Goal: Task Accomplishment & Management: Complete application form

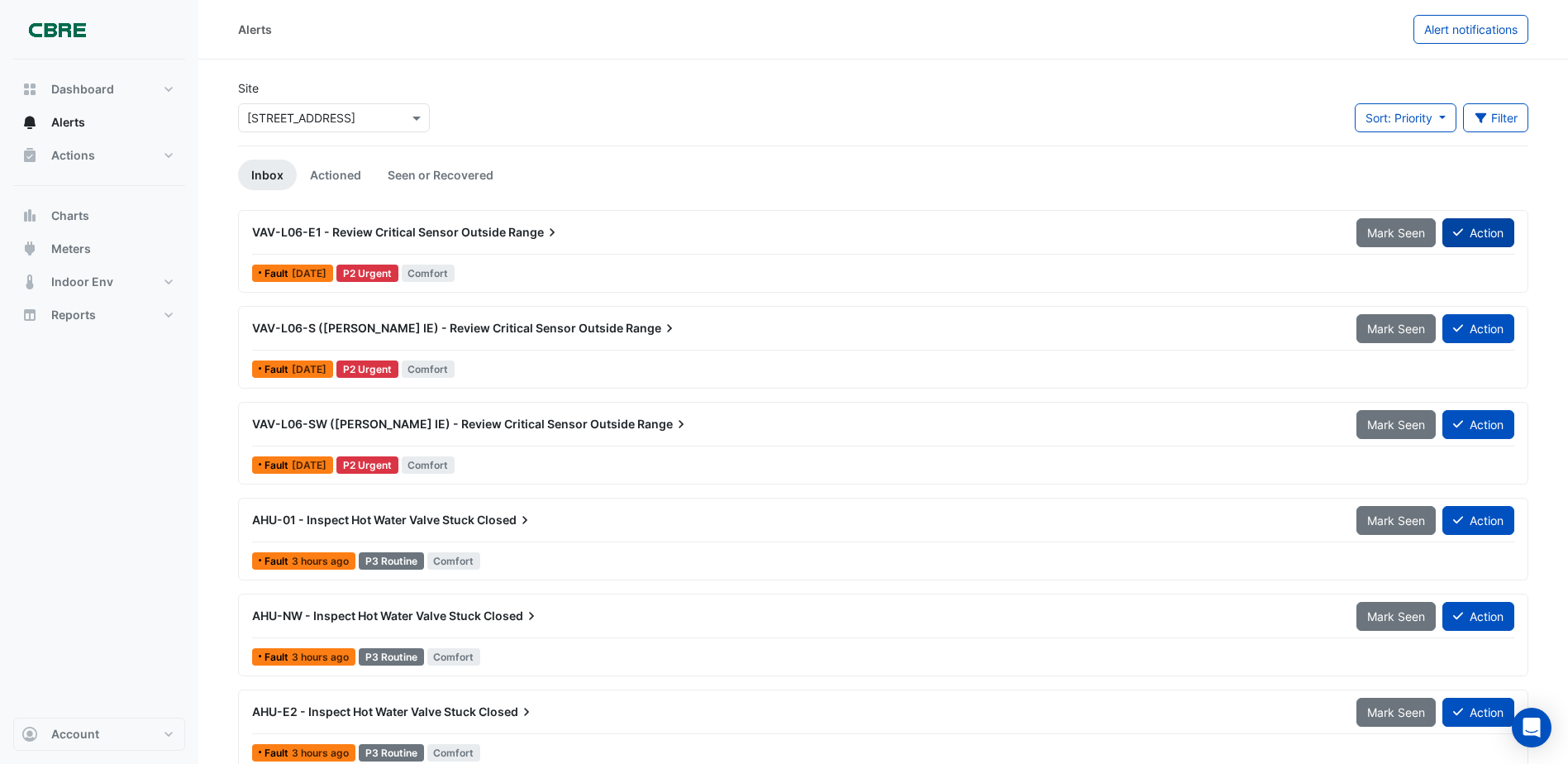
click at [1475, 232] on button "Action" at bounding box center [1478, 232] width 72 height 29
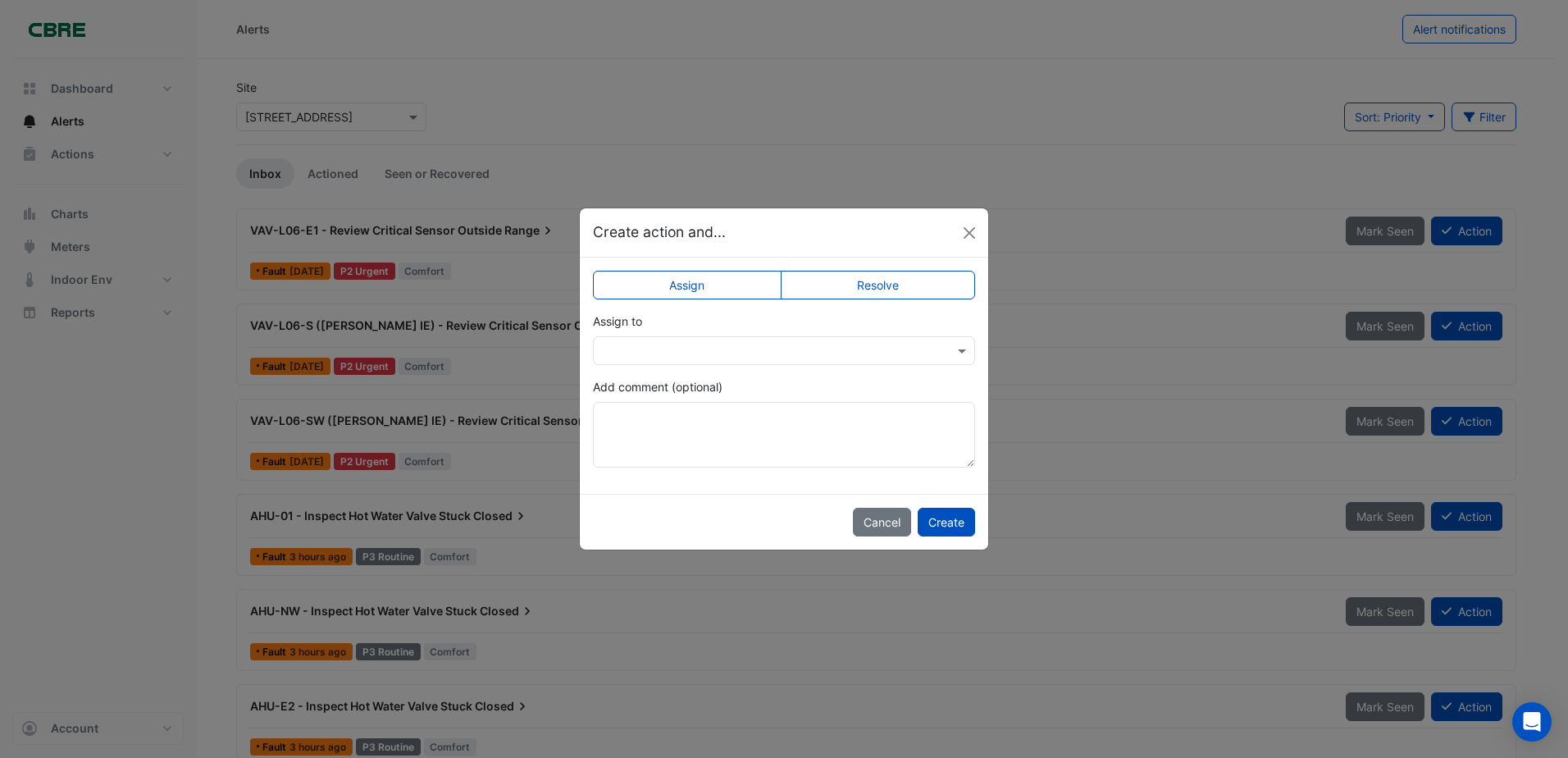
click at [903, 281] on label "Resolve" at bounding box center [878, 284] width 195 height 29
click at [928, 532] on button "Create" at bounding box center [947, 521] width 57 height 29
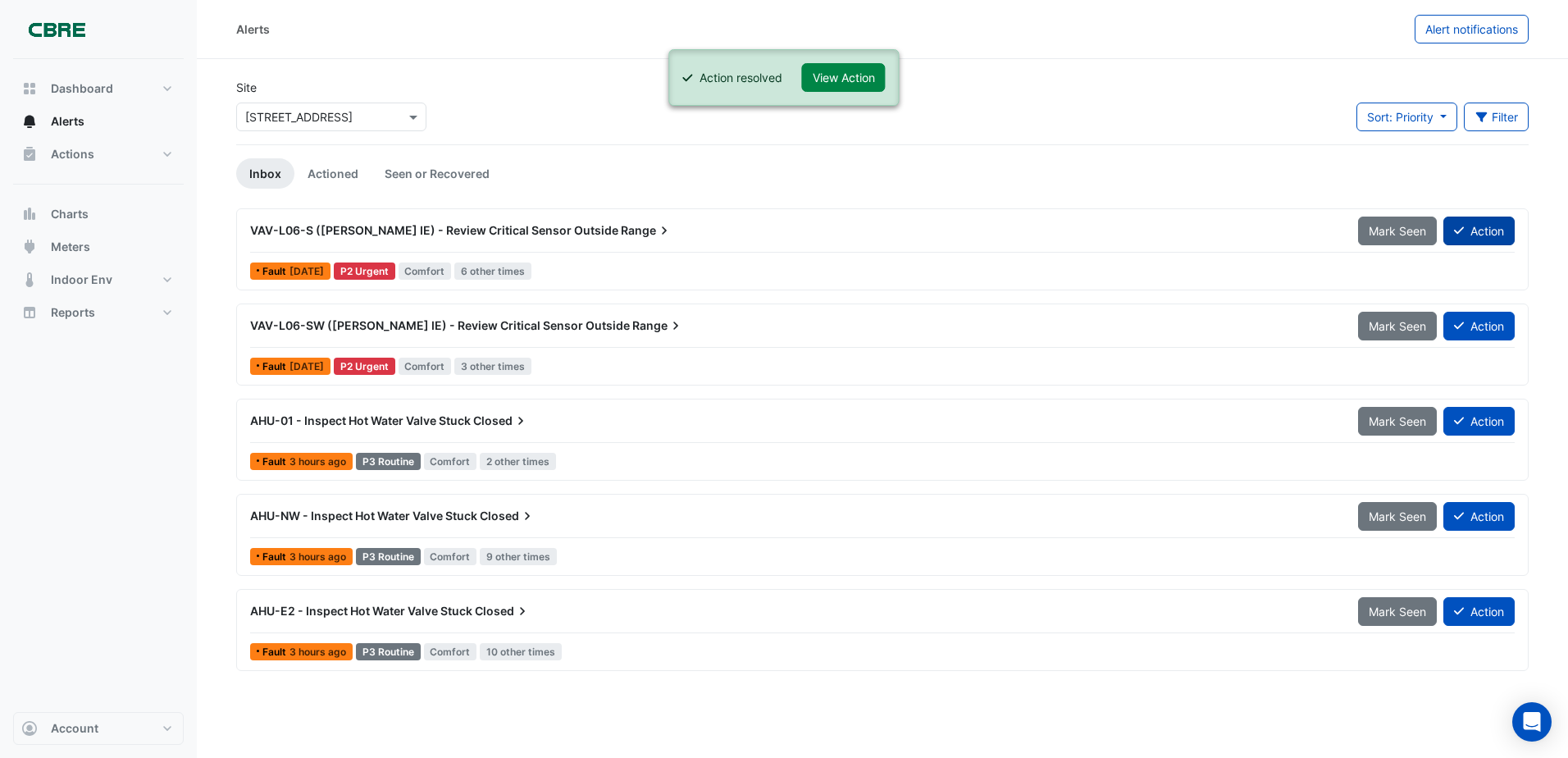
click at [1478, 238] on button "Action" at bounding box center [1479, 230] width 72 height 29
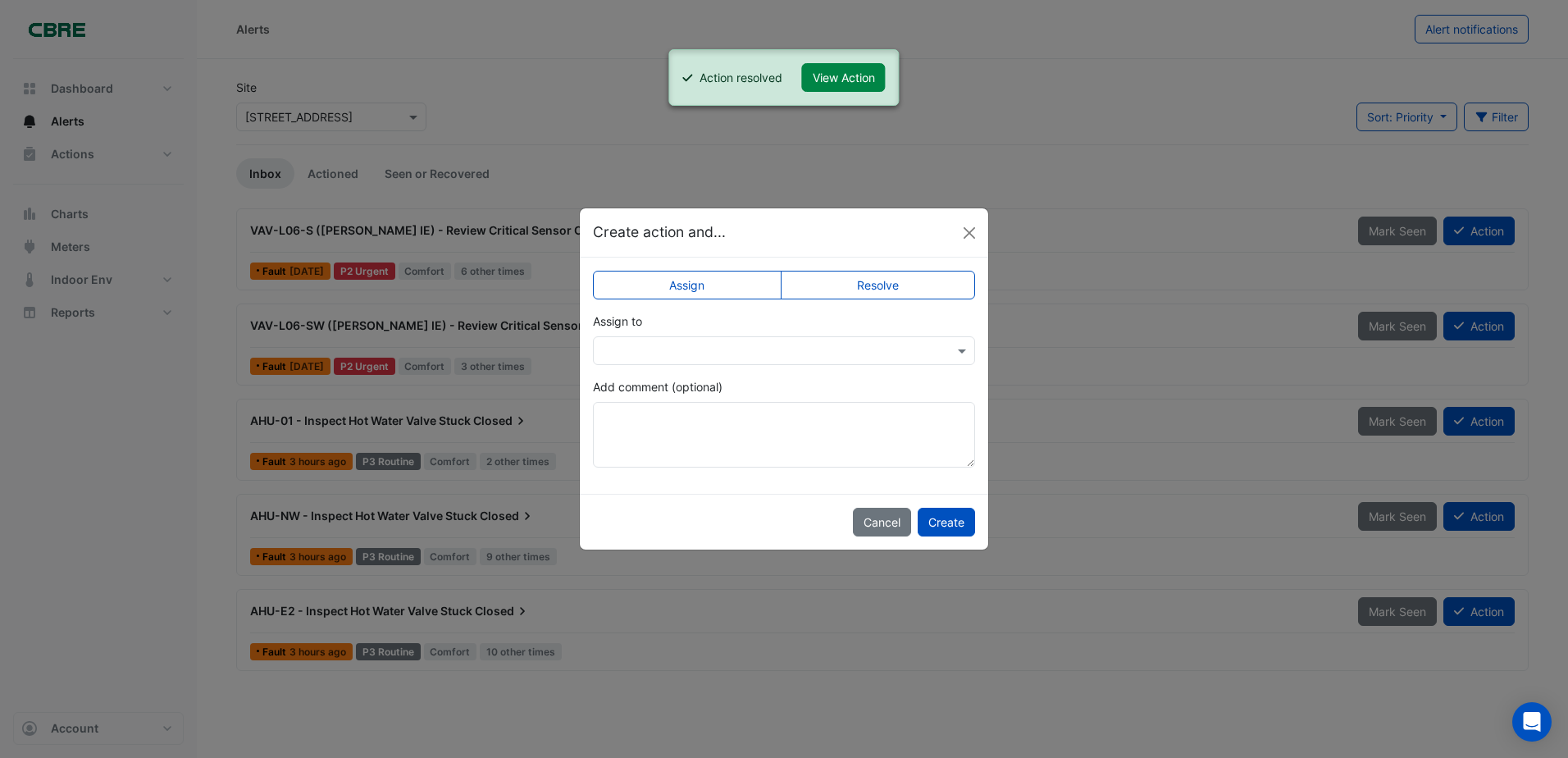
click at [893, 281] on label "Resolve" at bounding box center [878, 284] width 195 height 29
click at [953, 520] on button "Create" at bounding box center [947, 521] width 57 height 29
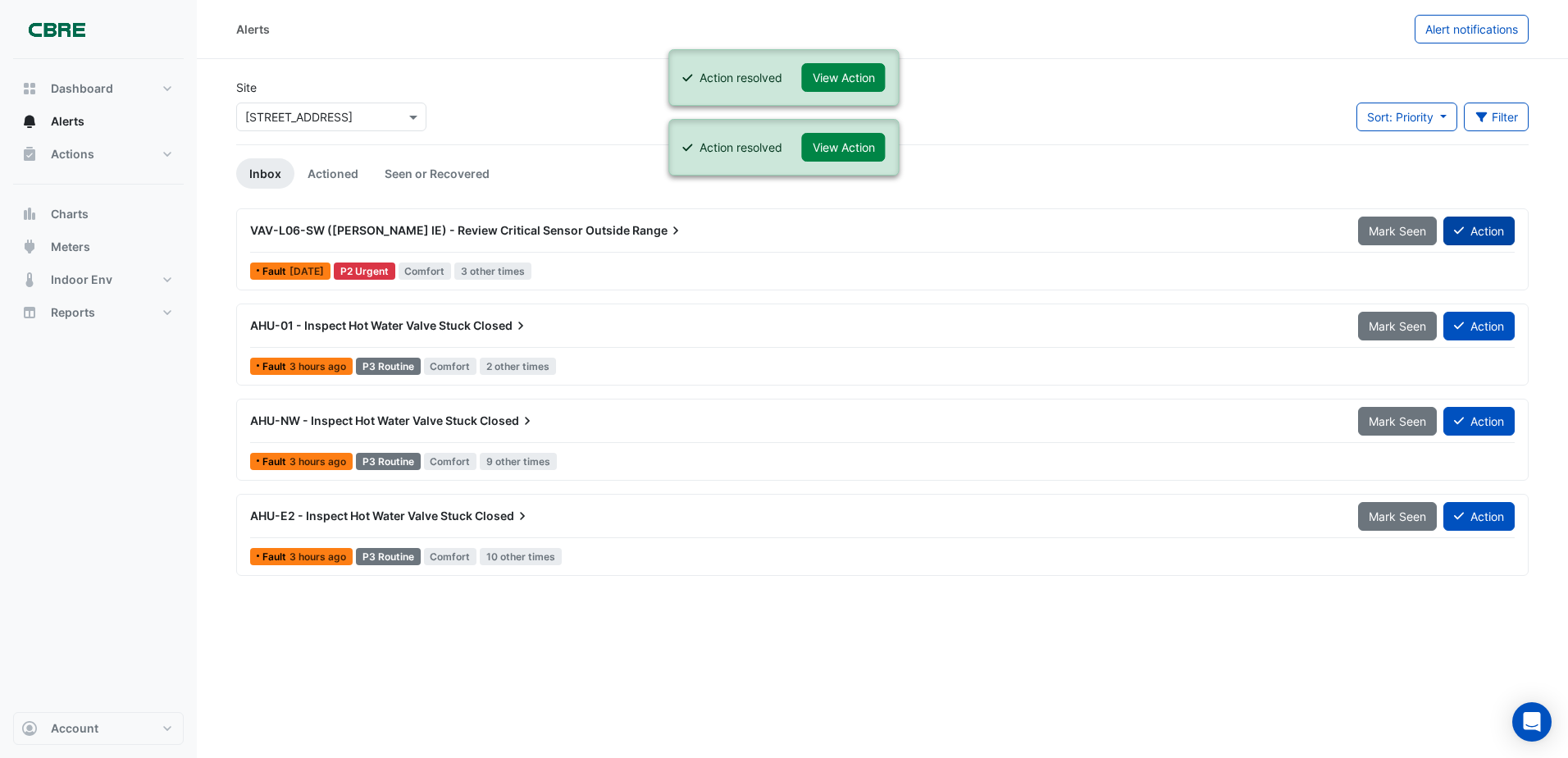
click at [1480, 235] on button "Action" at bounding box center [1479, 230] width 72 height 29
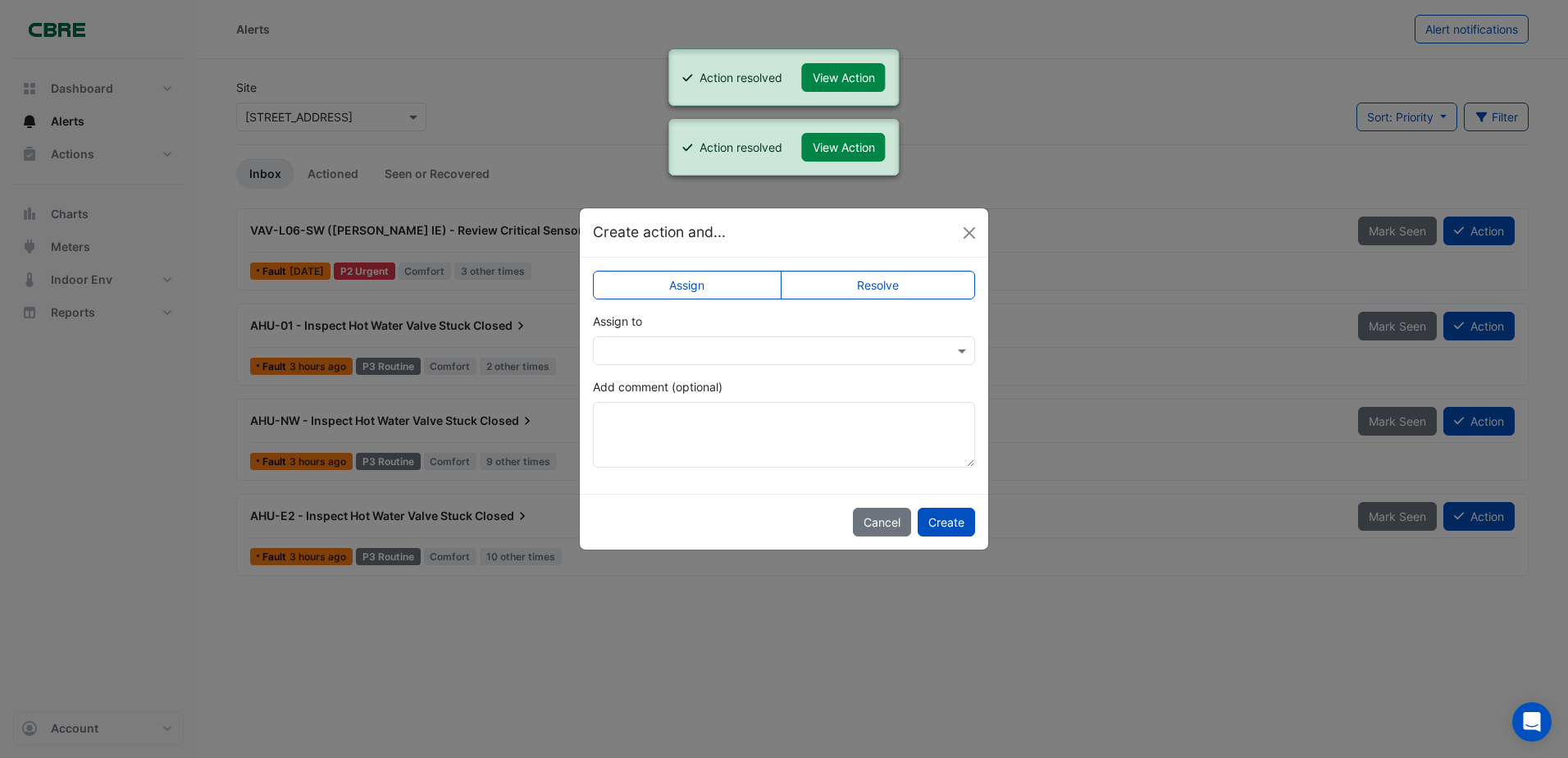
click at [877, 271] on label "Resolve" at bounding box center [878, 284] width 195 height 29
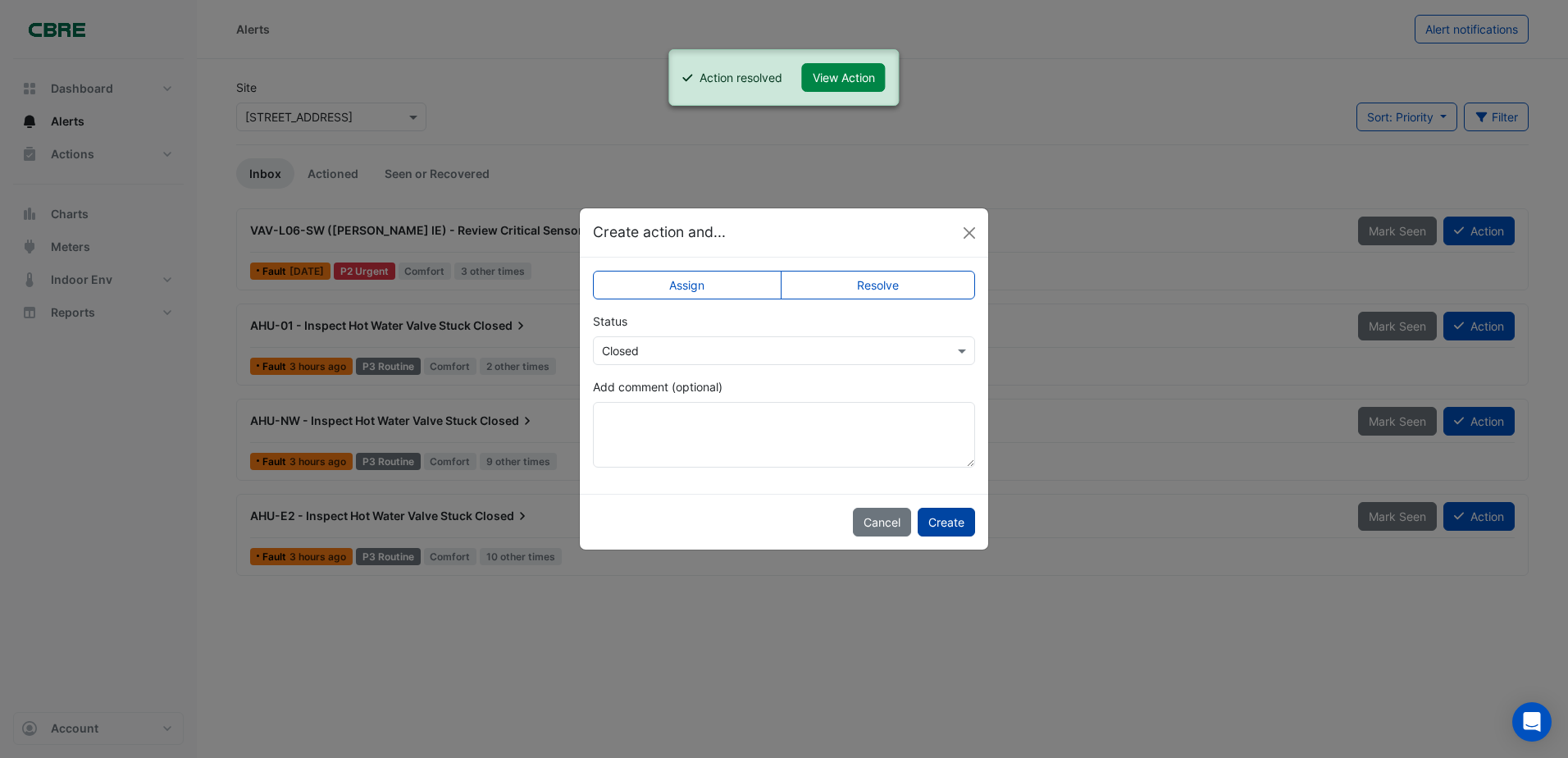
click at [950, 519] on button "Create" at bounding box center [947, 521] width 57 height 29
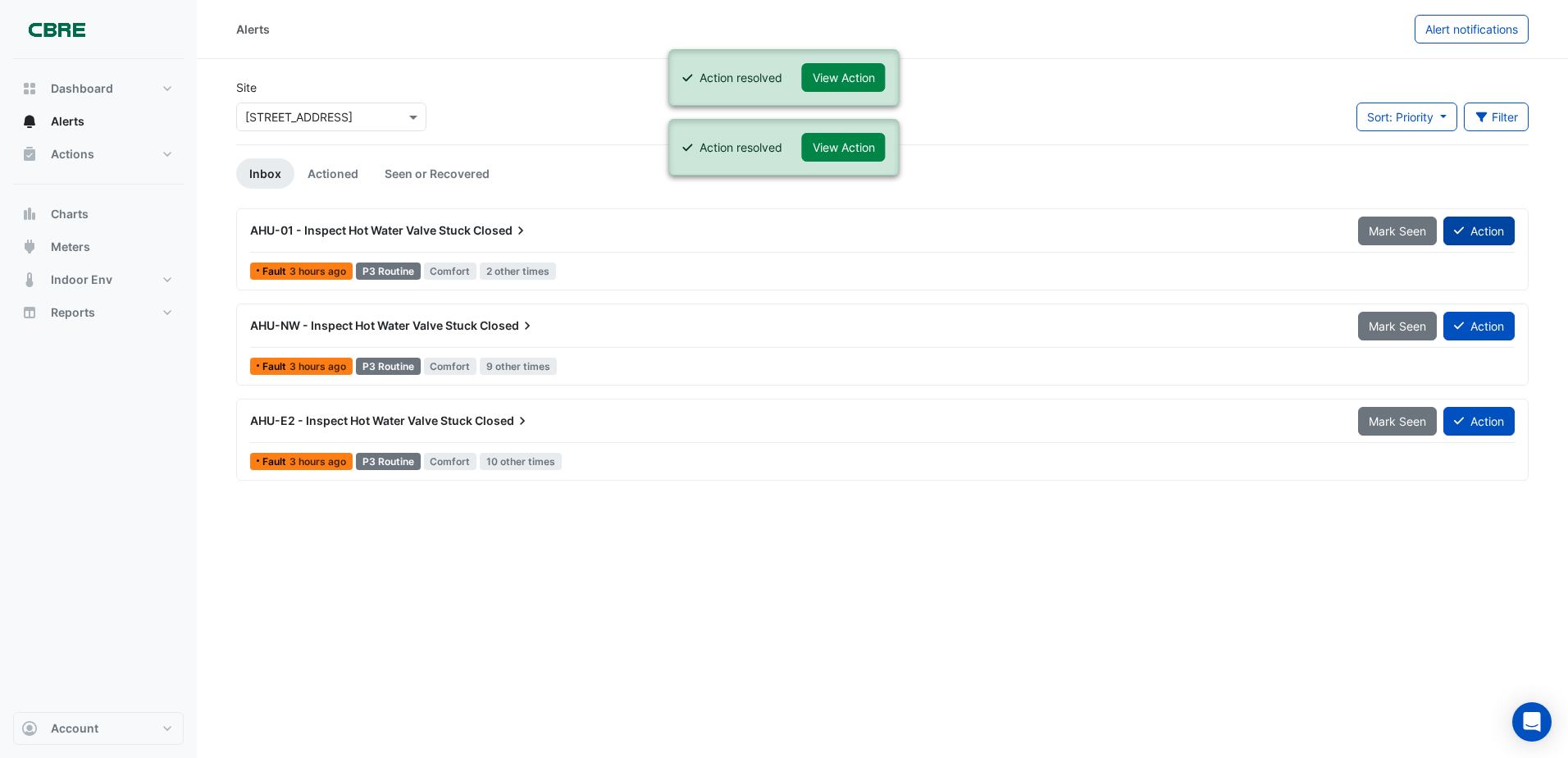
click at [1476, 242] on button "Action" at bounding box center [1479, 230] width 72 height 29
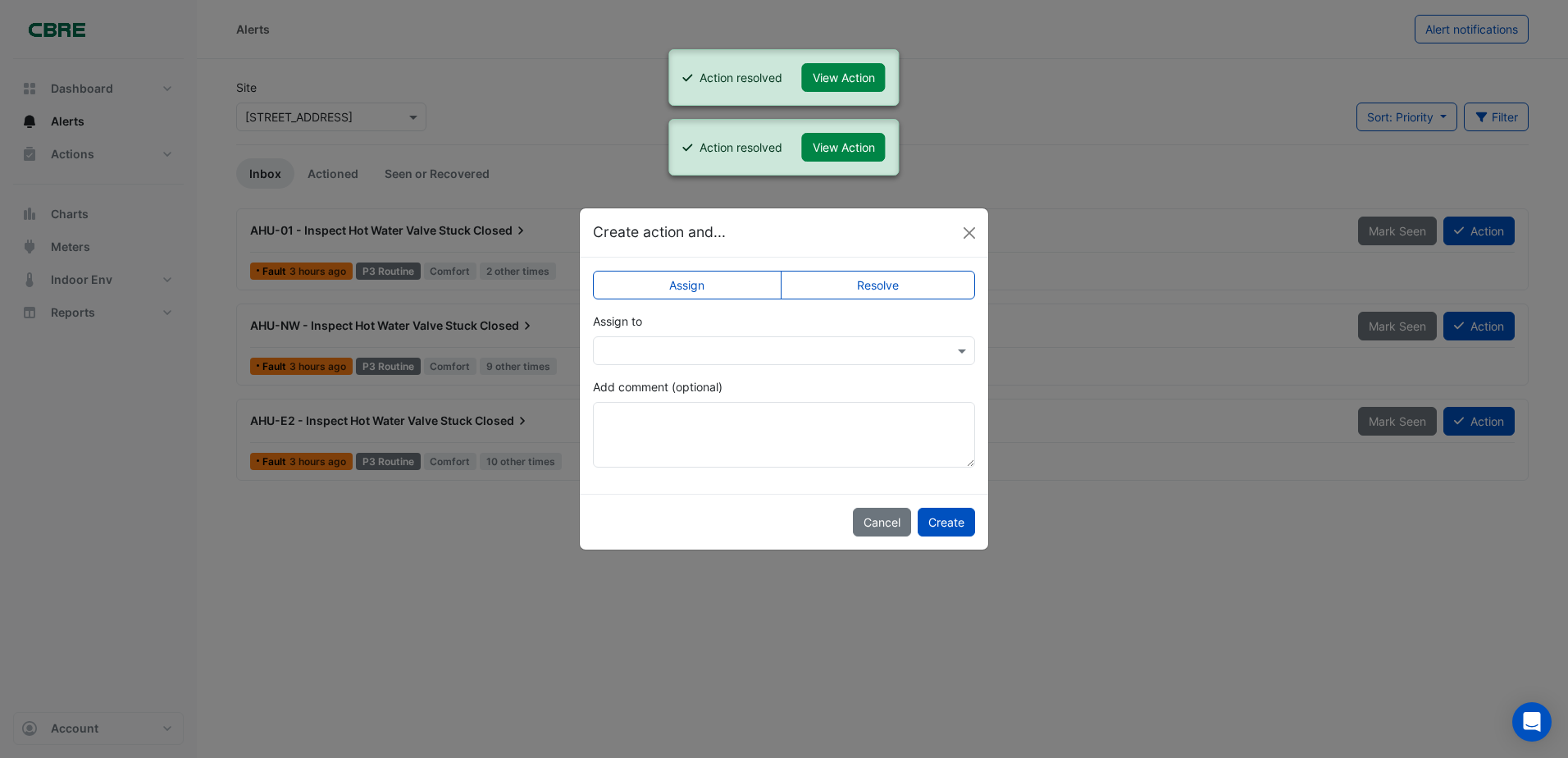
click at [898, 290] on label "Resolve" at bounding box center [878, 284] width 195 height 29
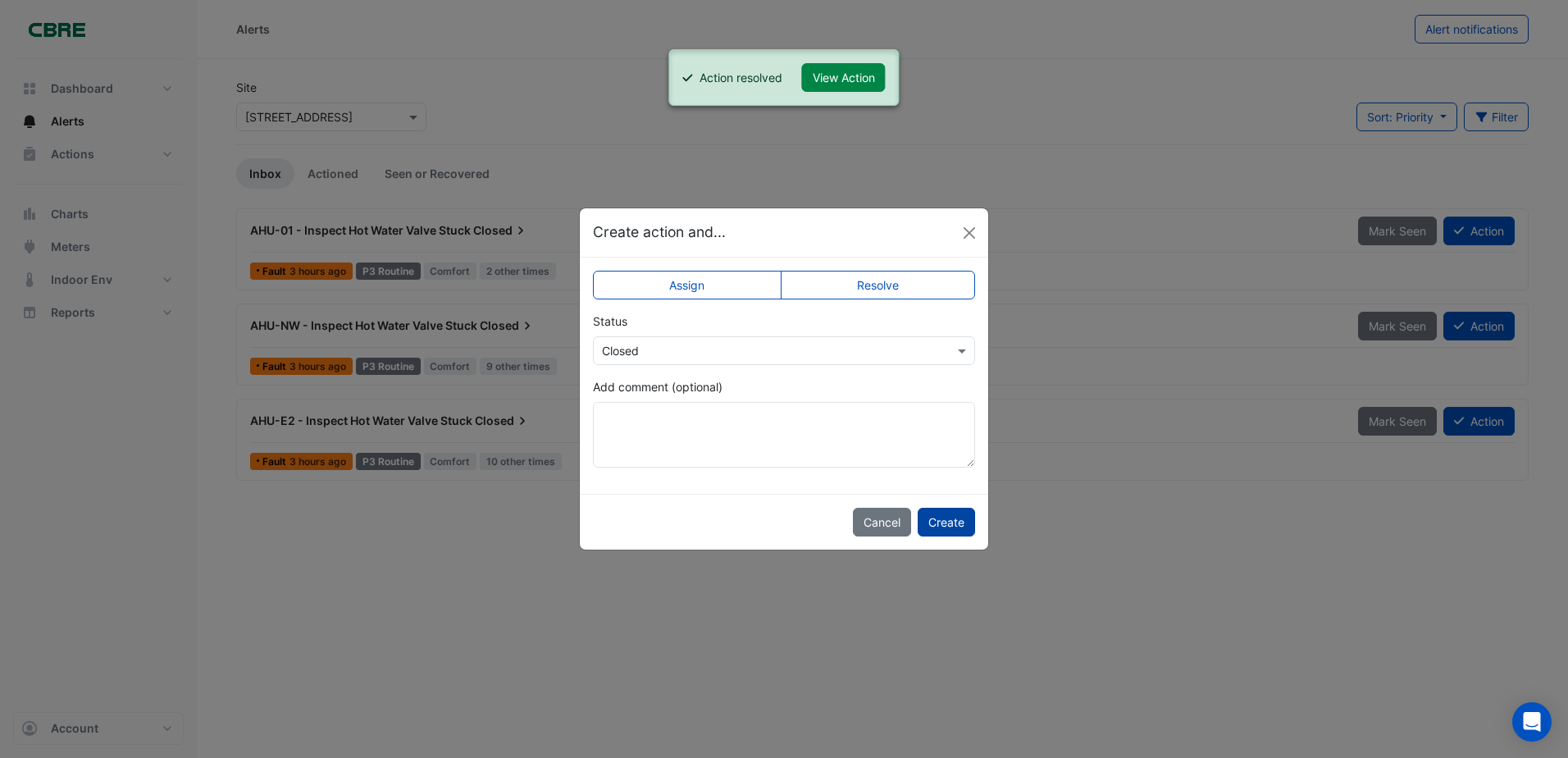
click at [938, 531] on button "Create" at bounding box center [947, 521] width 57 height 29
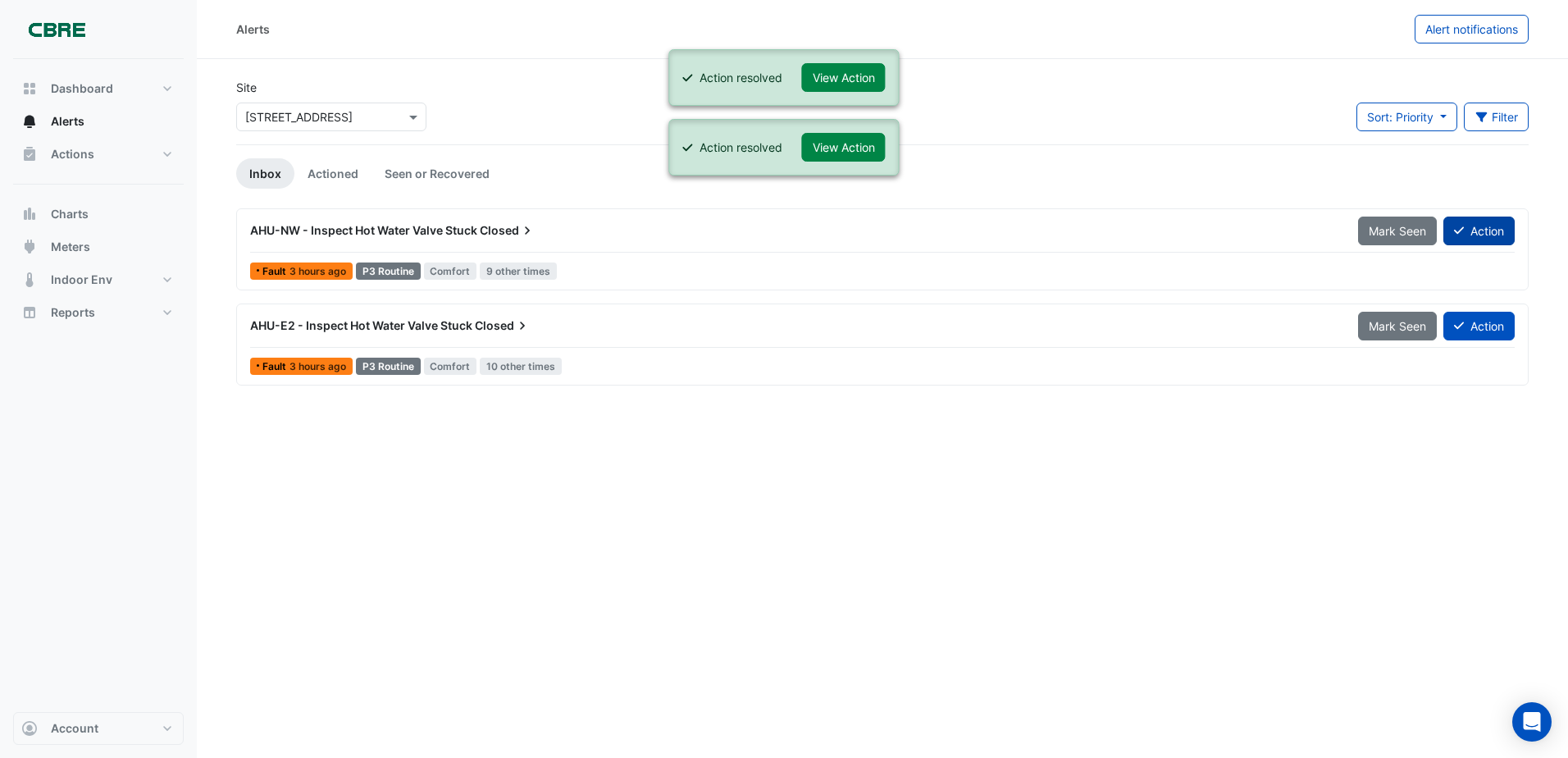
click at [1460, 239] on button "Action" at bounding box center [1479, 230] width 72 height 29
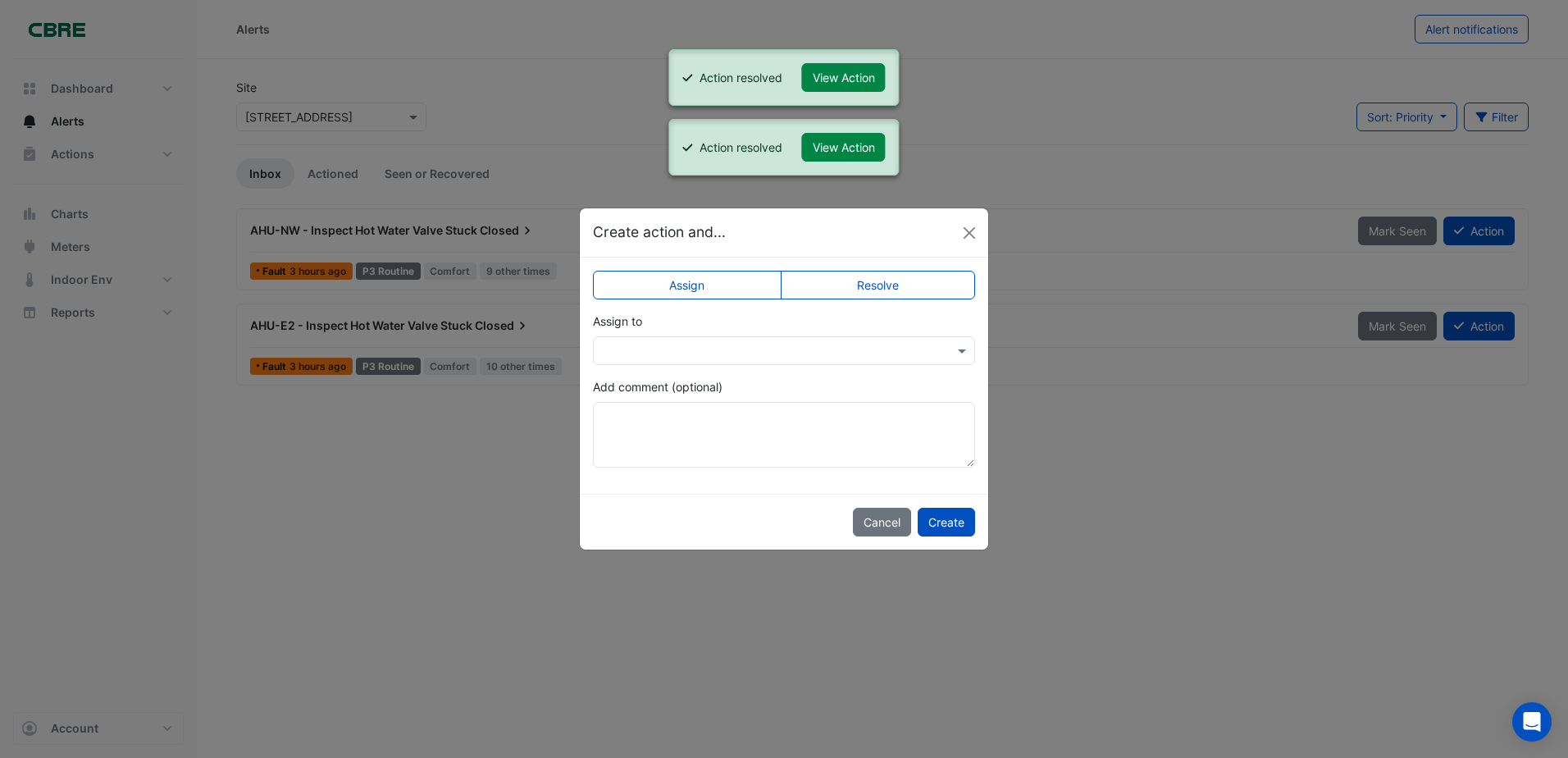
click at [895, 284] on label "Resolve" at bounding box center [878, 284] width 195 height 29
click at [934, 526] on button "Create" at bounding box center [947, 521] width 57 height 29
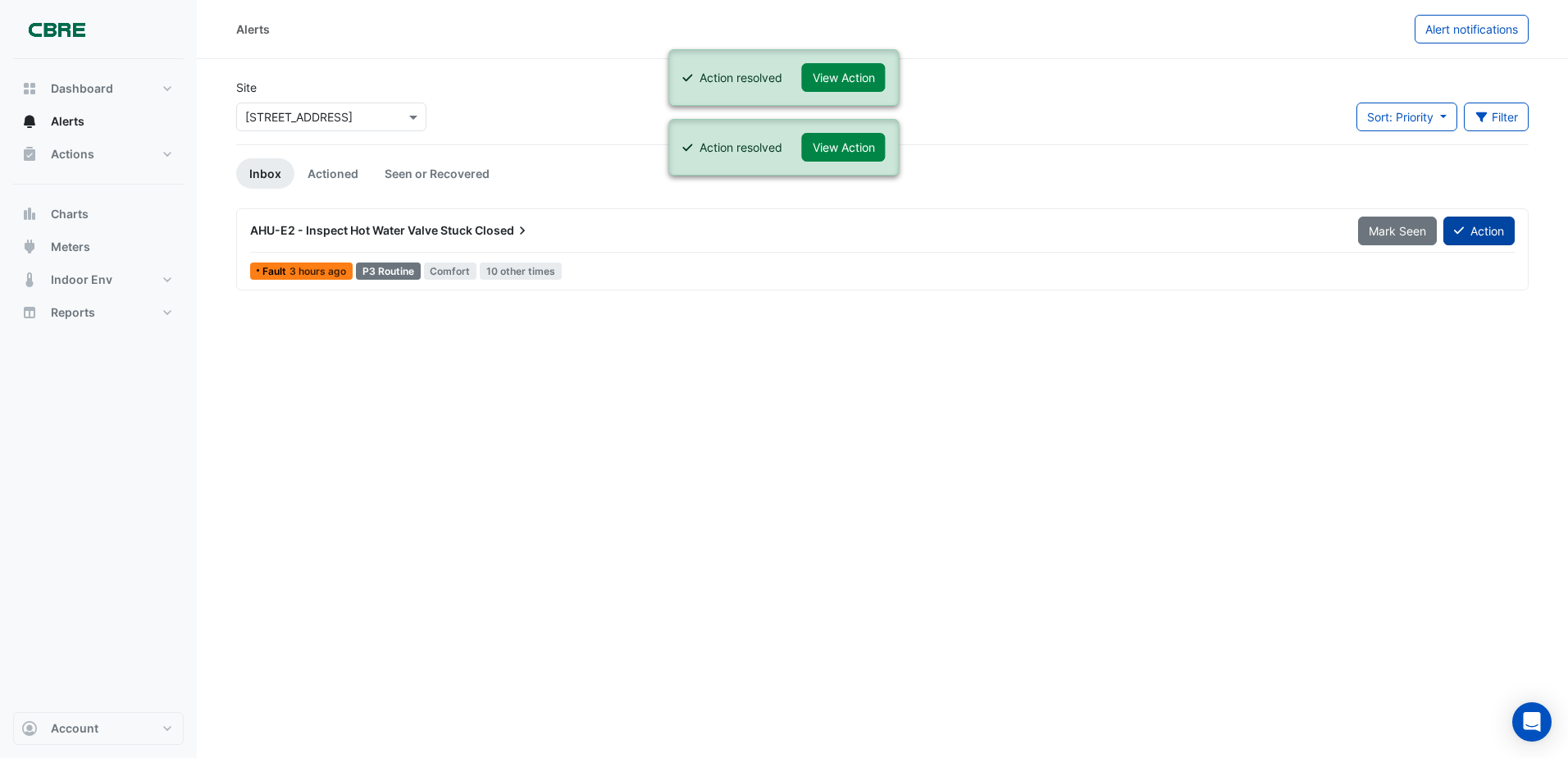
click at [1477, 231] on button "Action" at bounding box center [1479, 230] width 72 height 29
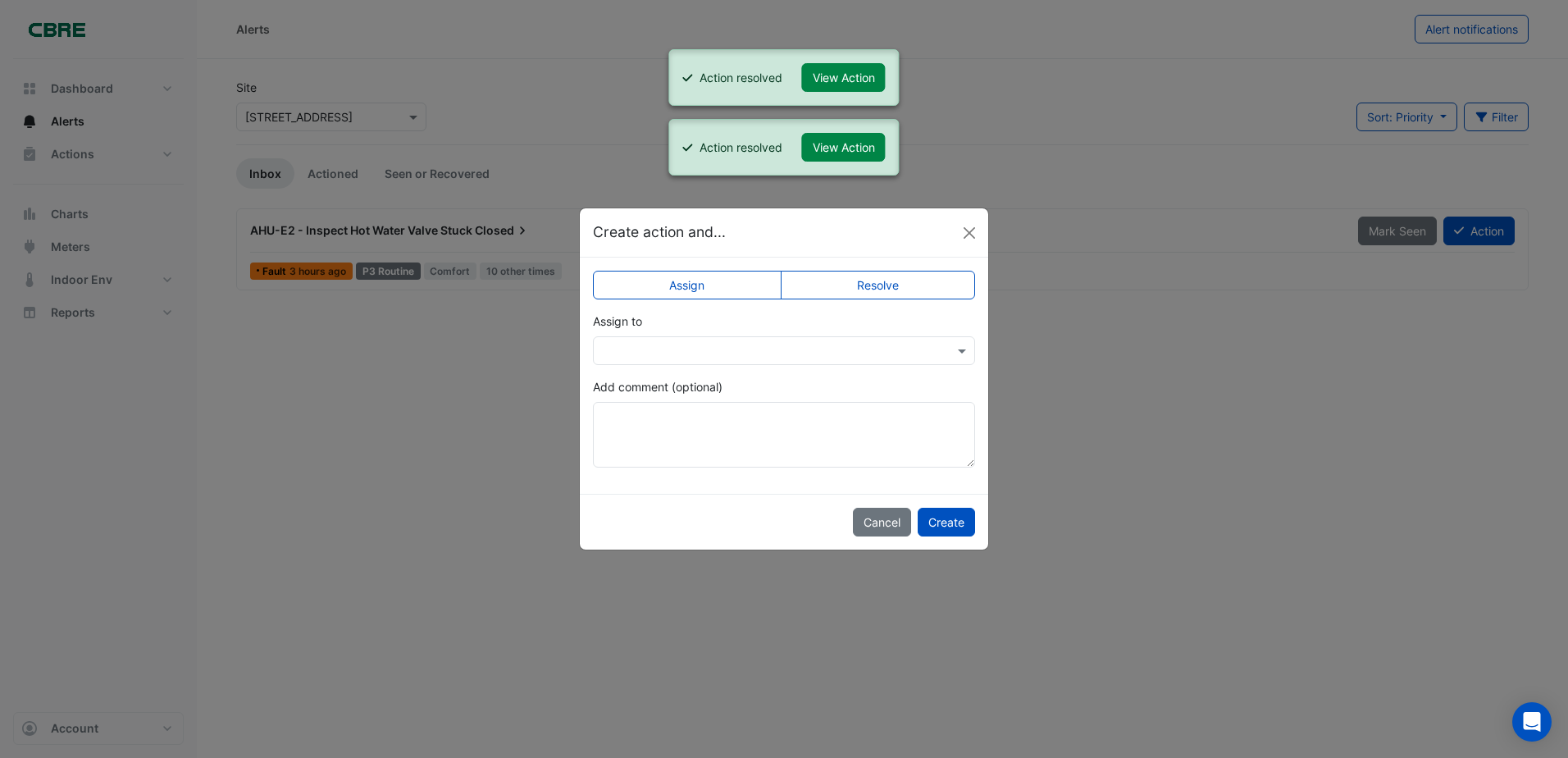
click at [889, 286] on label "Resolve" at bounding box center [878, 284] width 195 height 29
click at [941, 518] on button "Create" at bounding box center [947, 521] width 57 height 29
